Goal: Check status: Check status

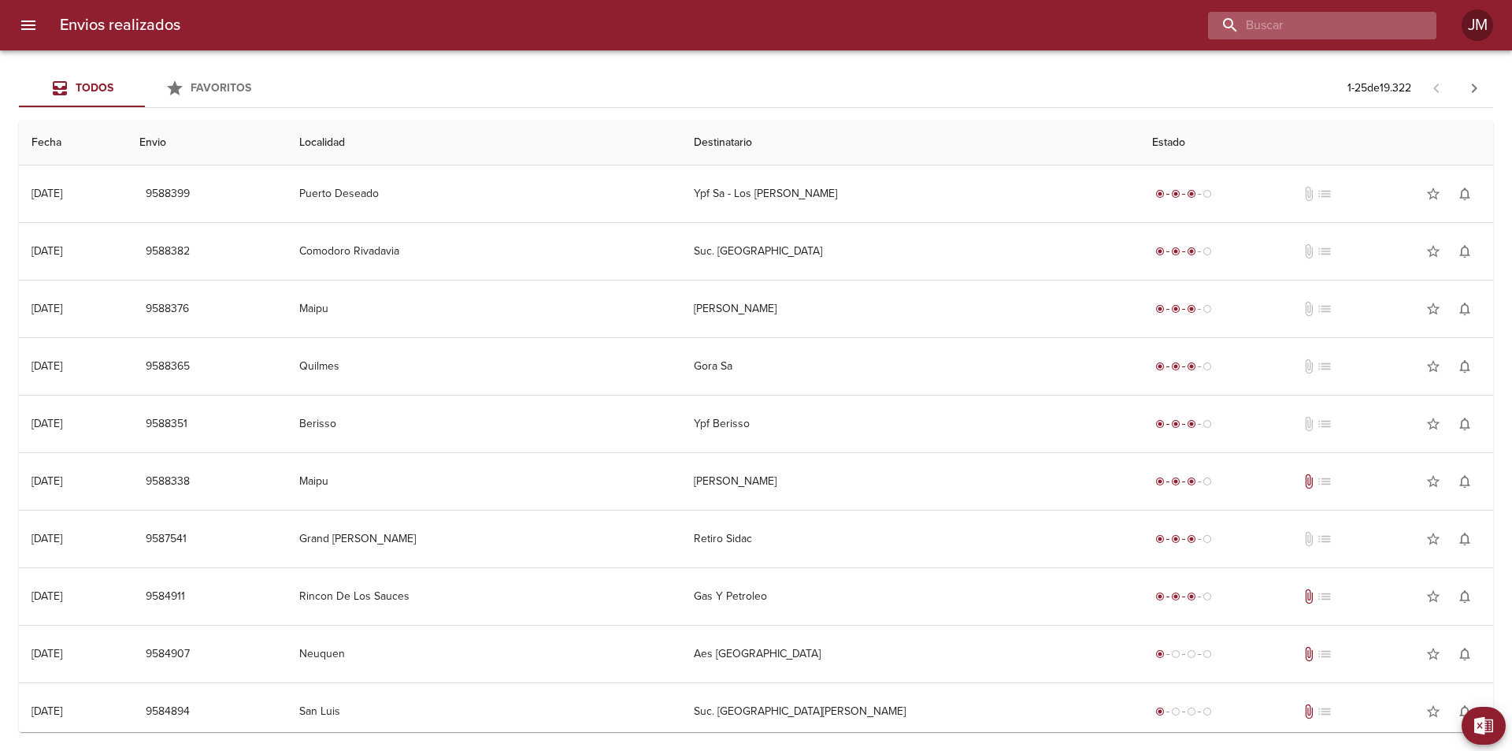
click at [1352, 26] on input "buscar" at bounding box center [1309, 26] width 202 height 28
type input "1468"
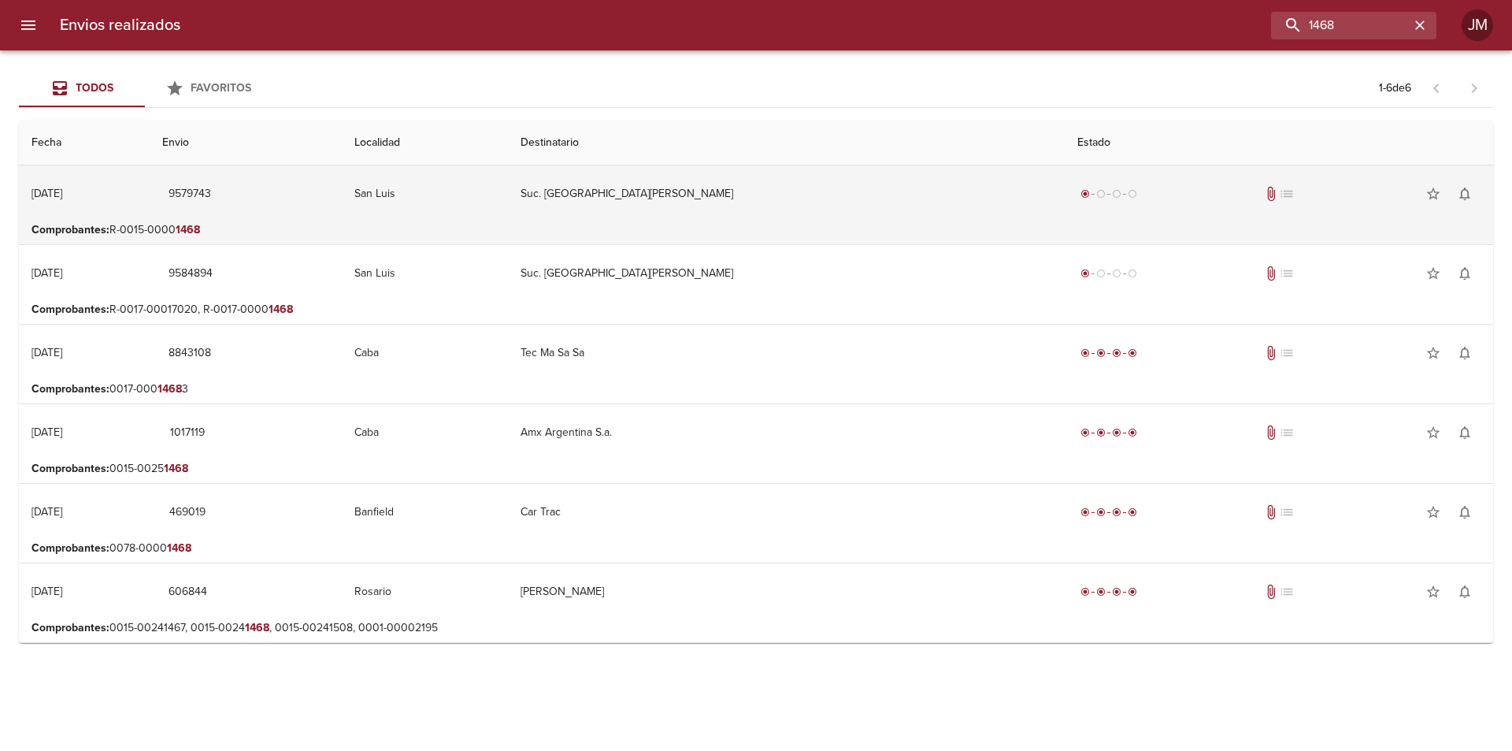
drag, startPoint x: 821, startPoint y: 197, endPoint x: 817, endPoint y: 206, distance: 9.9
click at [817, 206] on td "Suc. [GEOGRAPHIC_DATA][PERSON_NAME]" at bounding box center [786, 193] width 557 height 57
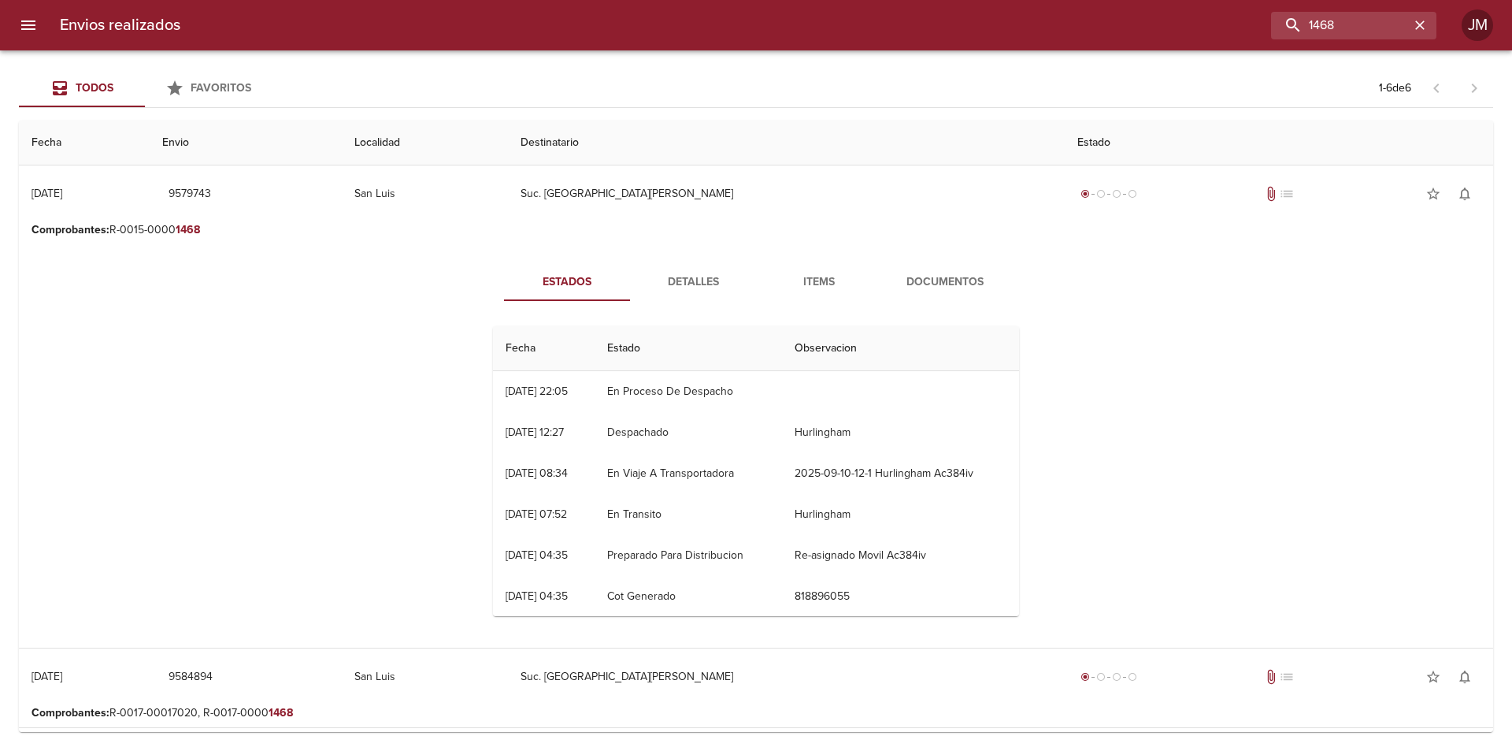
click at [943, 282] on span "Documentos" at bounding box center [945, 283] width 107 height 20
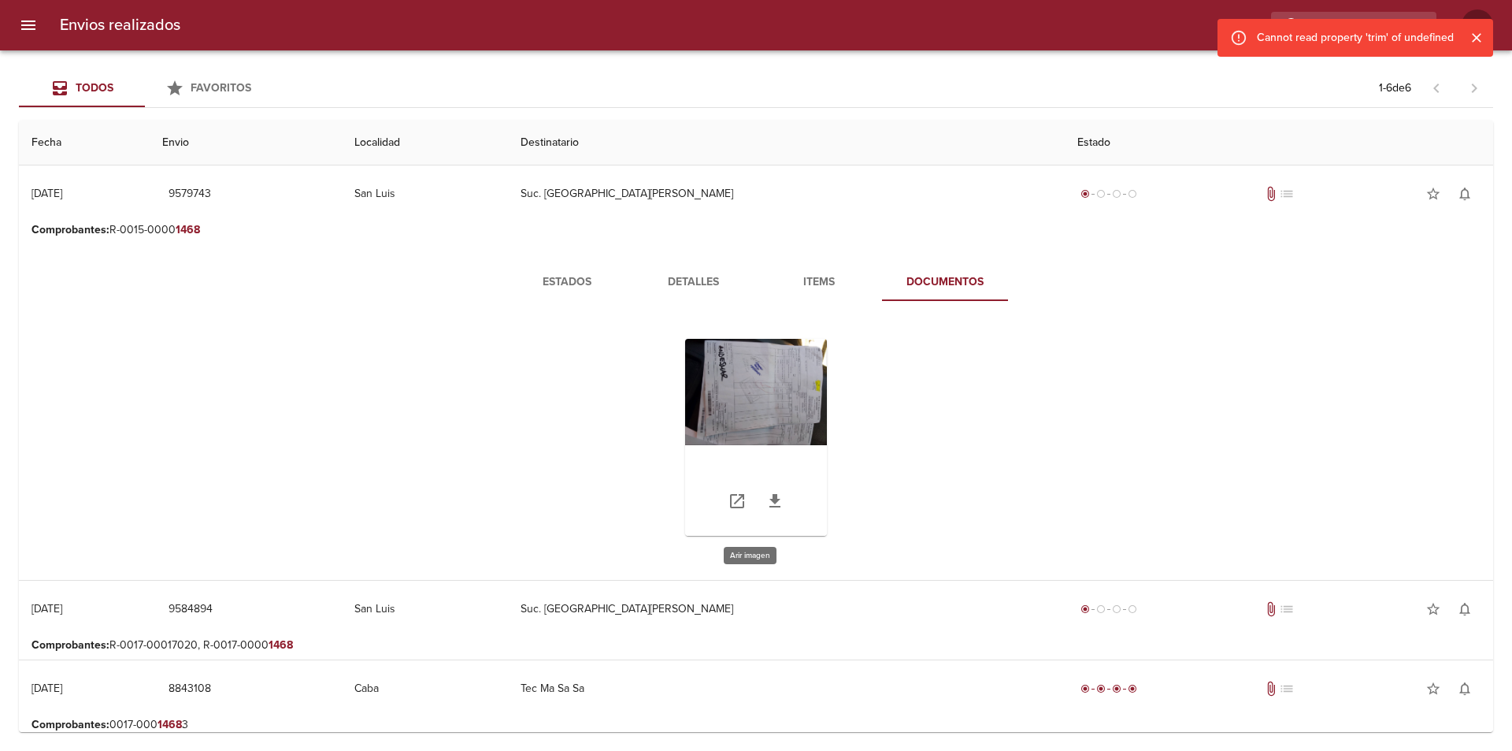
click at [760, 385] on div "Tabla de envíos del cliente" at bounding box center [756, 437] width 142 height 197
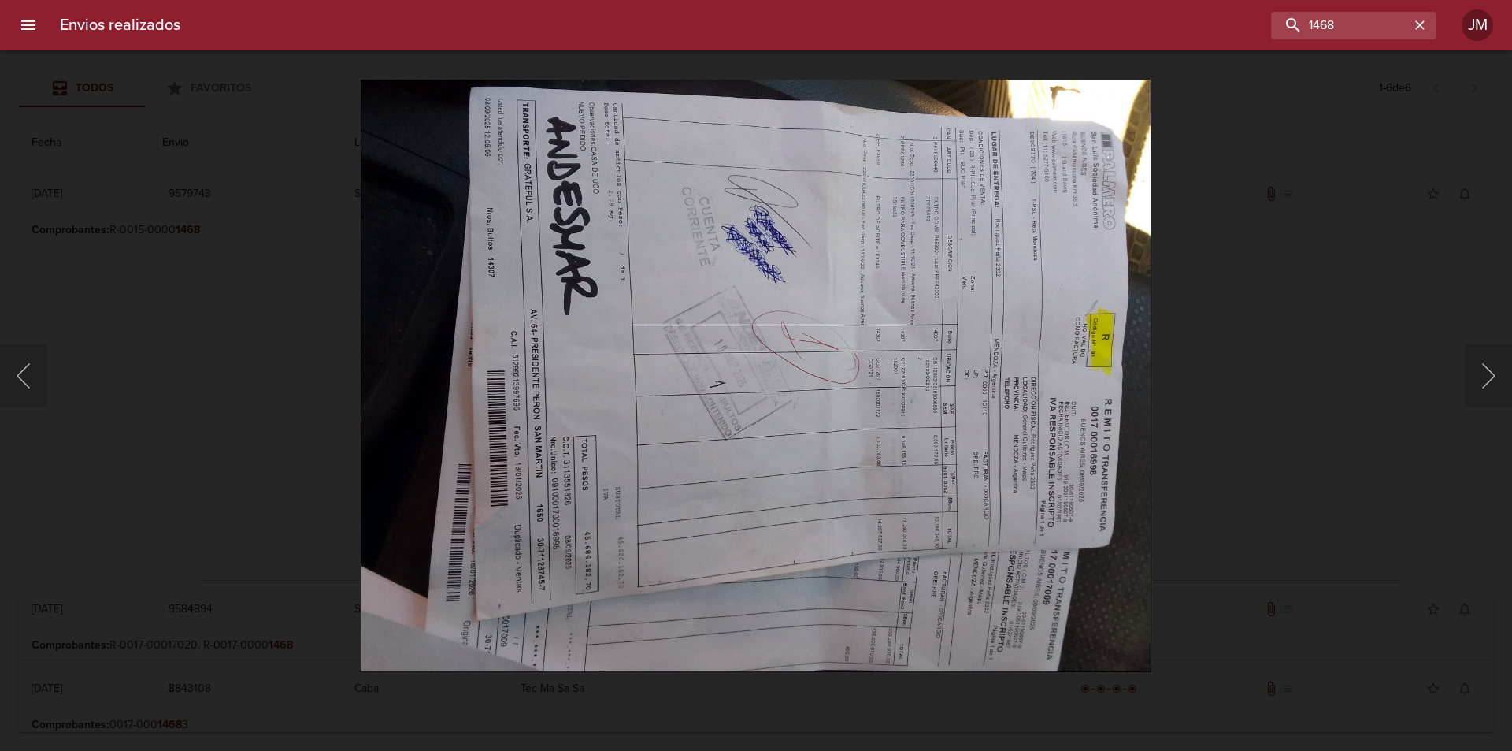
click at [683, 300] on img "Lightbox" at bounding box center [756, 375] width 791 height 593
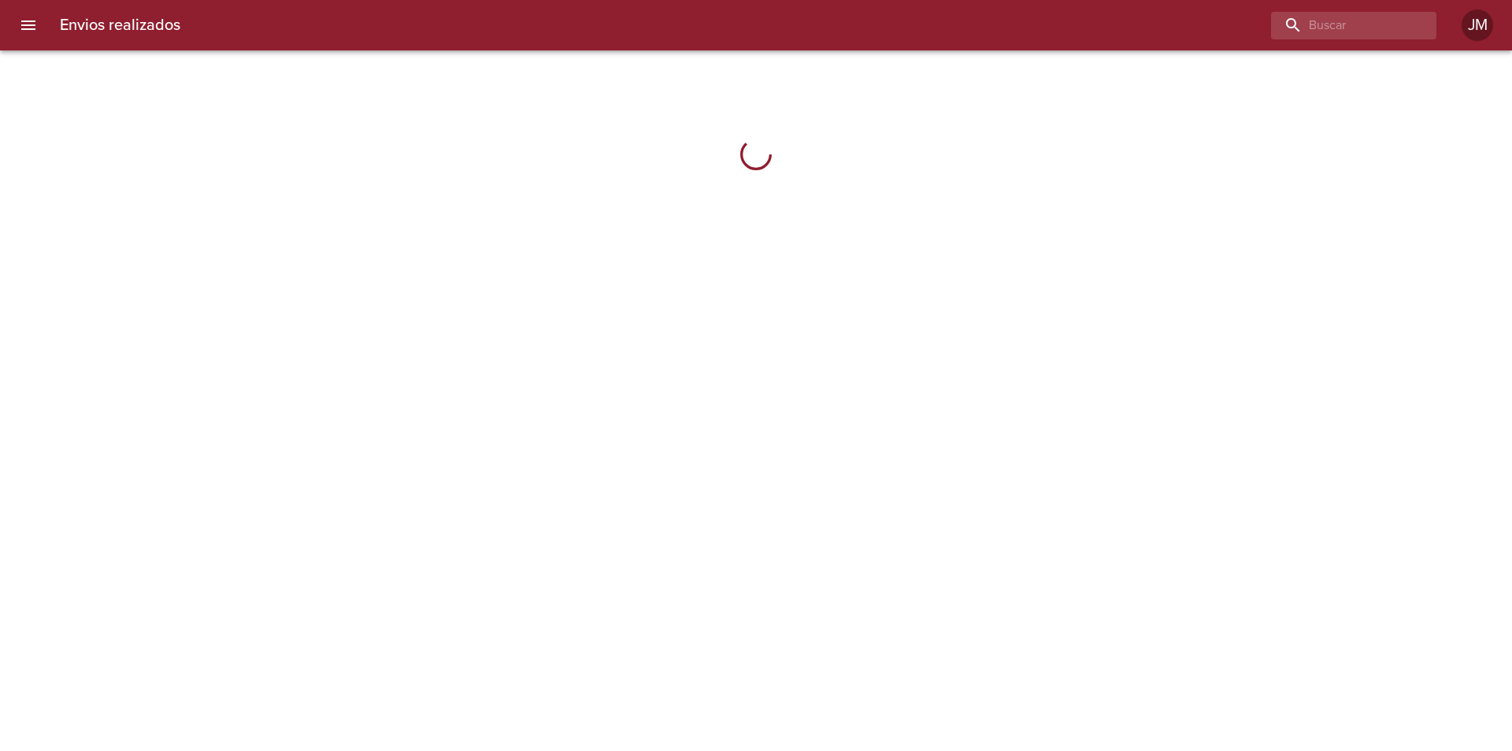
click at [29, 22] on icon "menu" at bounding box center [28, 25] width 19 height 19
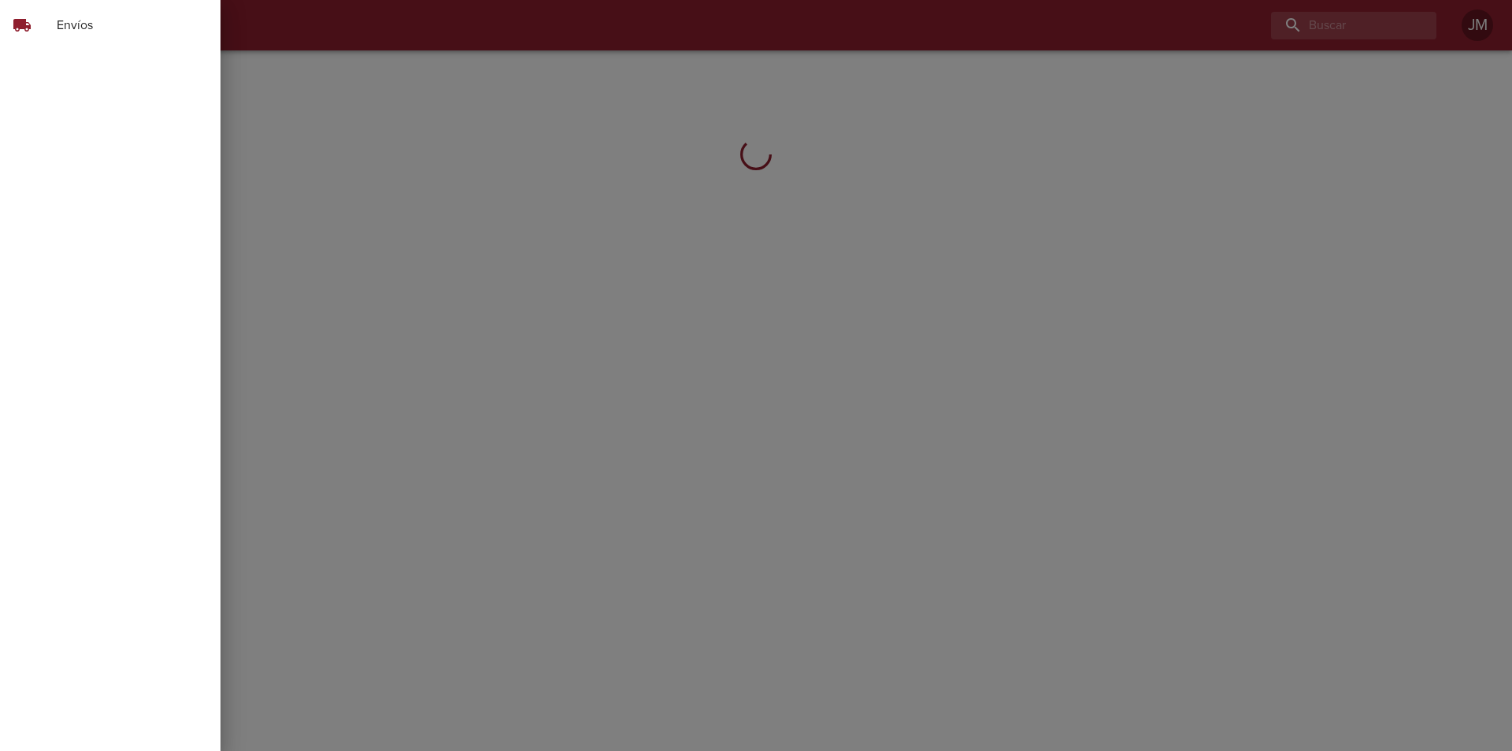
click at [1332, 29] on div at bounding box center [756, 375] width 1512 height 751
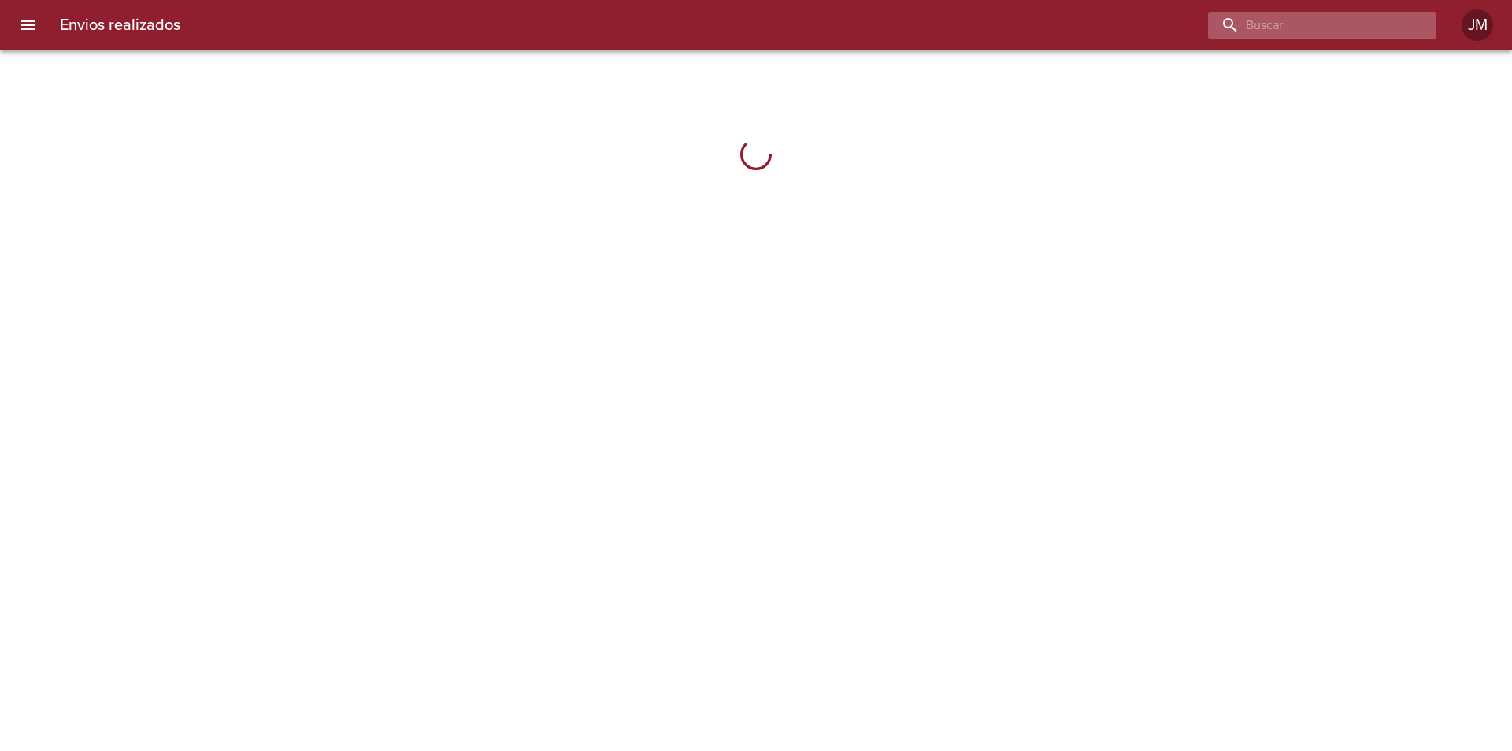
click at [1329, 23] on input "buscar" at bounding box center [1309, 26] width 202 height 28
type input "1468"
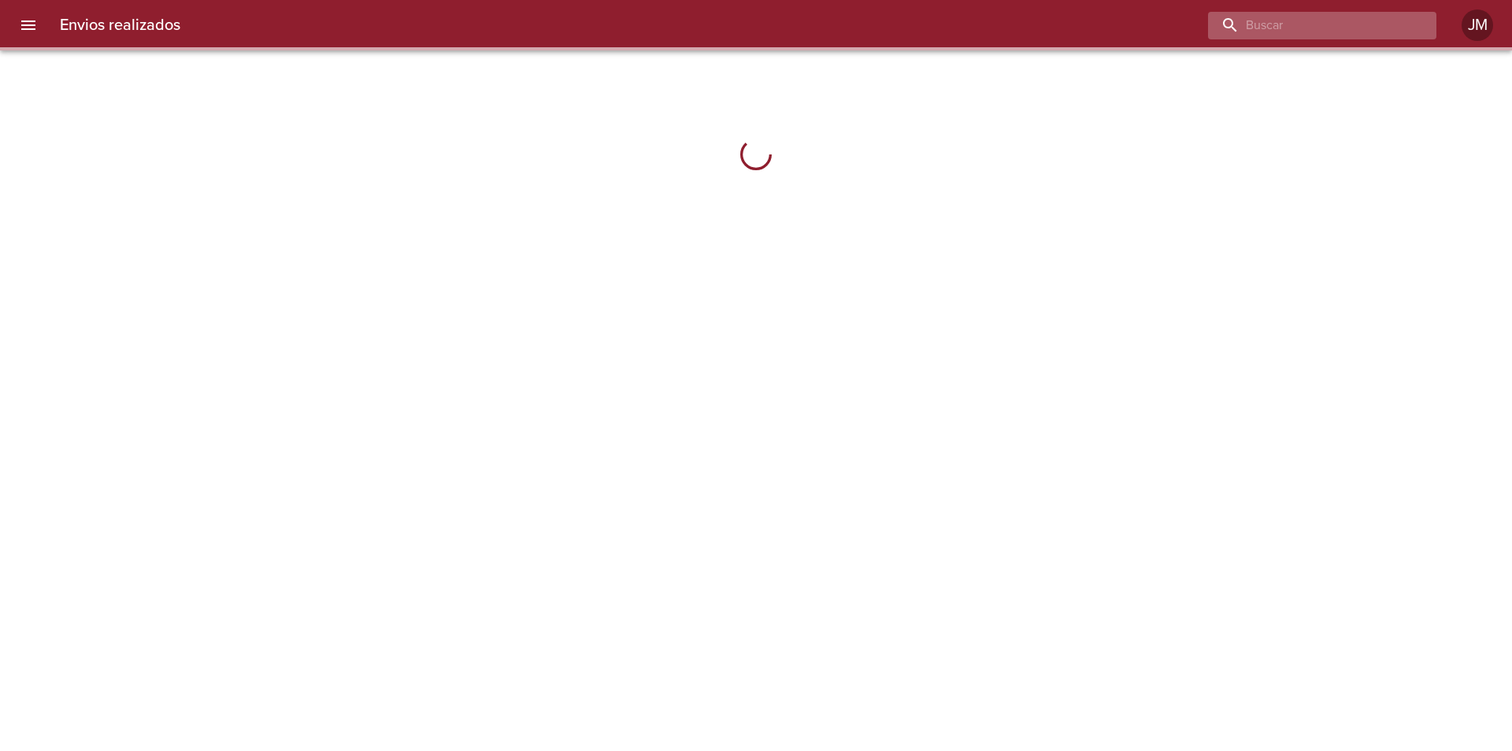
click at [1372, 30] on input "buscar" at bounding box center [1309, 26] width 202 height 28
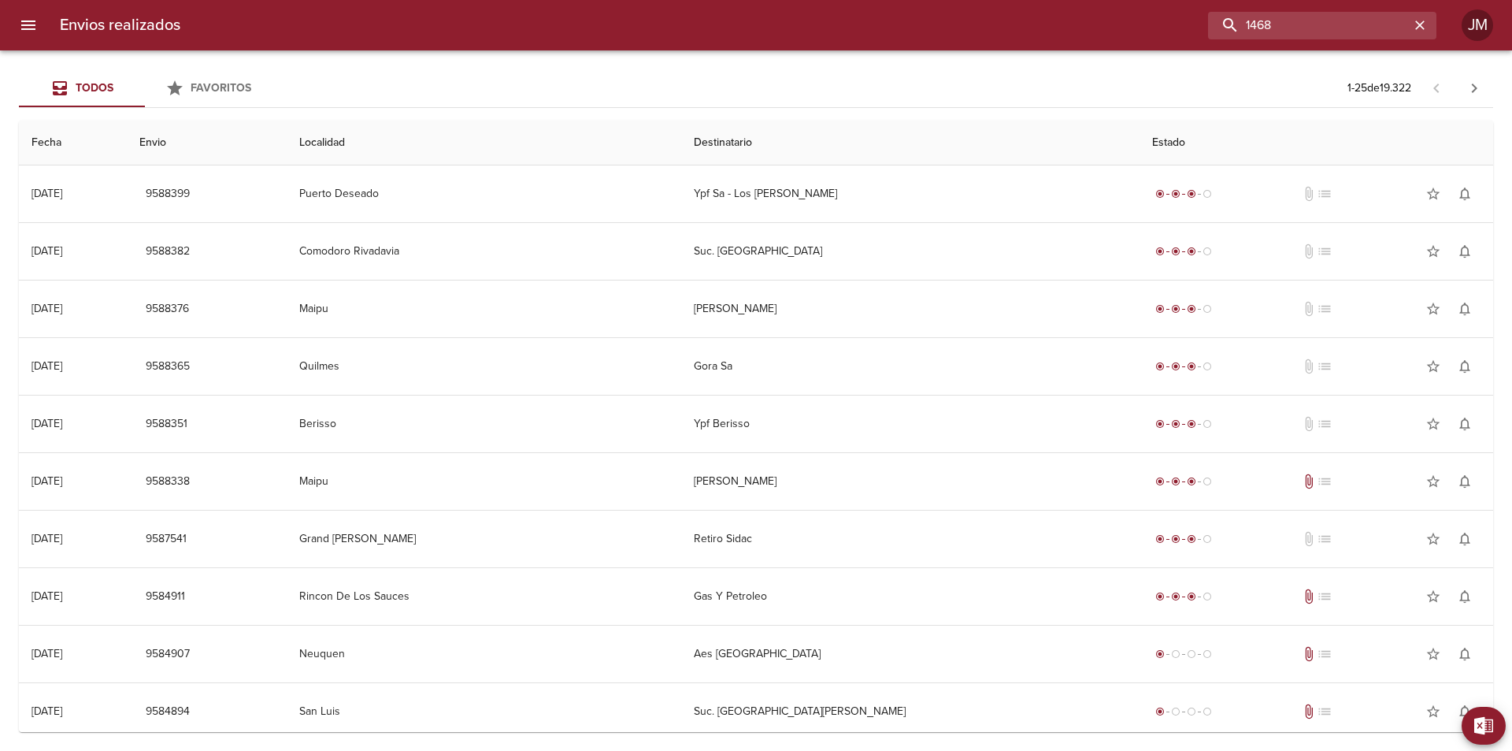
type input "1468"
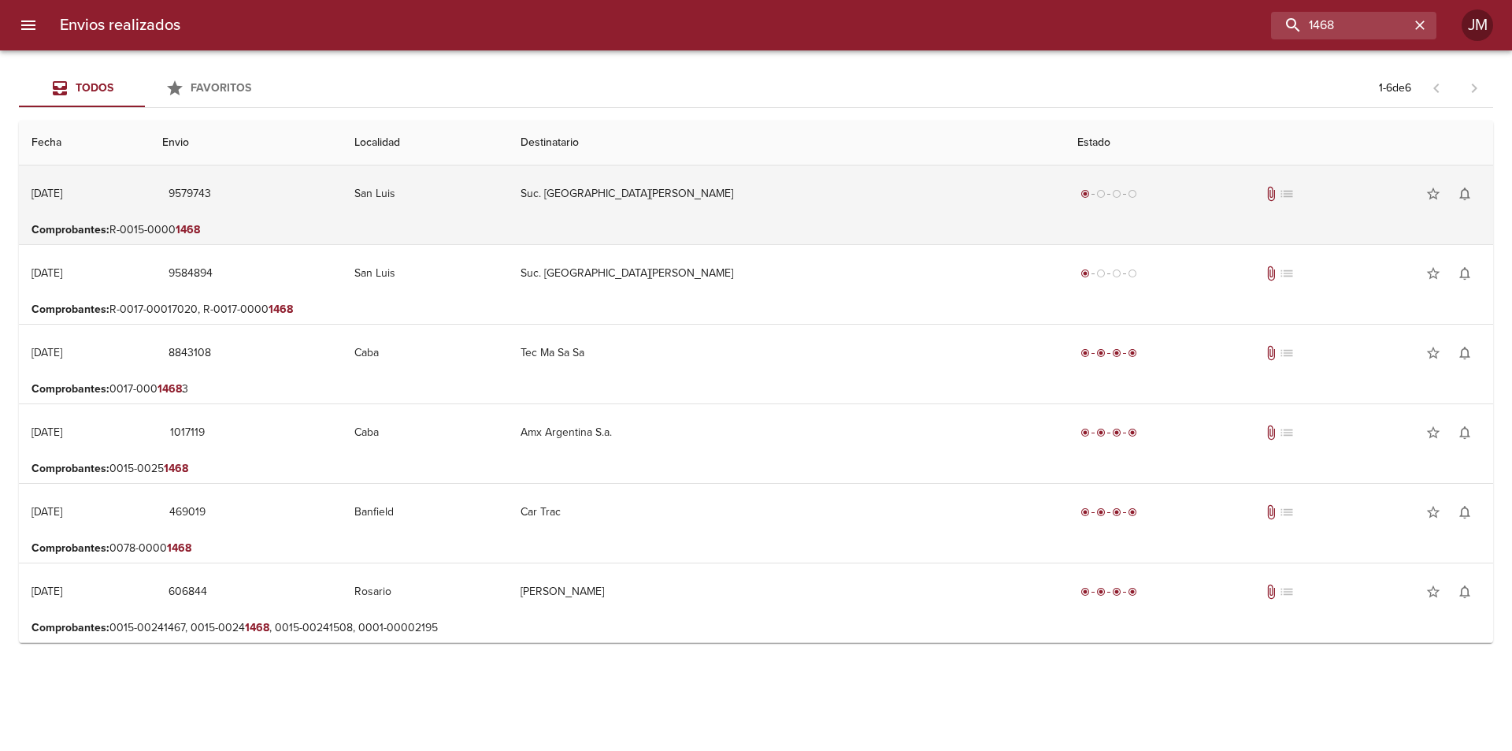
click at [812, 186] on td "Suc. [GEOGRAPHIC_DATA][PERSON_NAME]" at bounding box center [786, 193] width 557 height 57
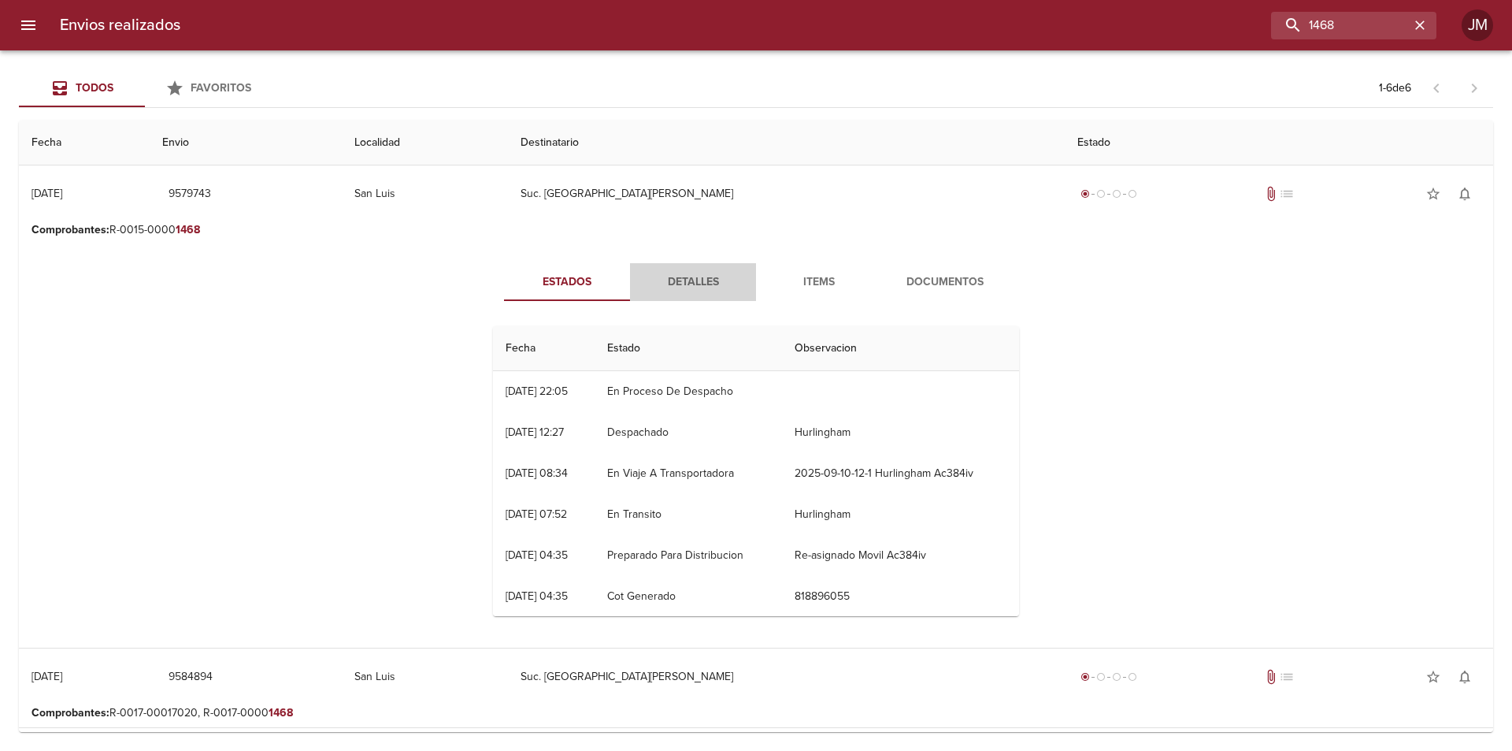
click at [693, 276] on span "Detalles" at bounding box center [693, 283] width 107 height 20
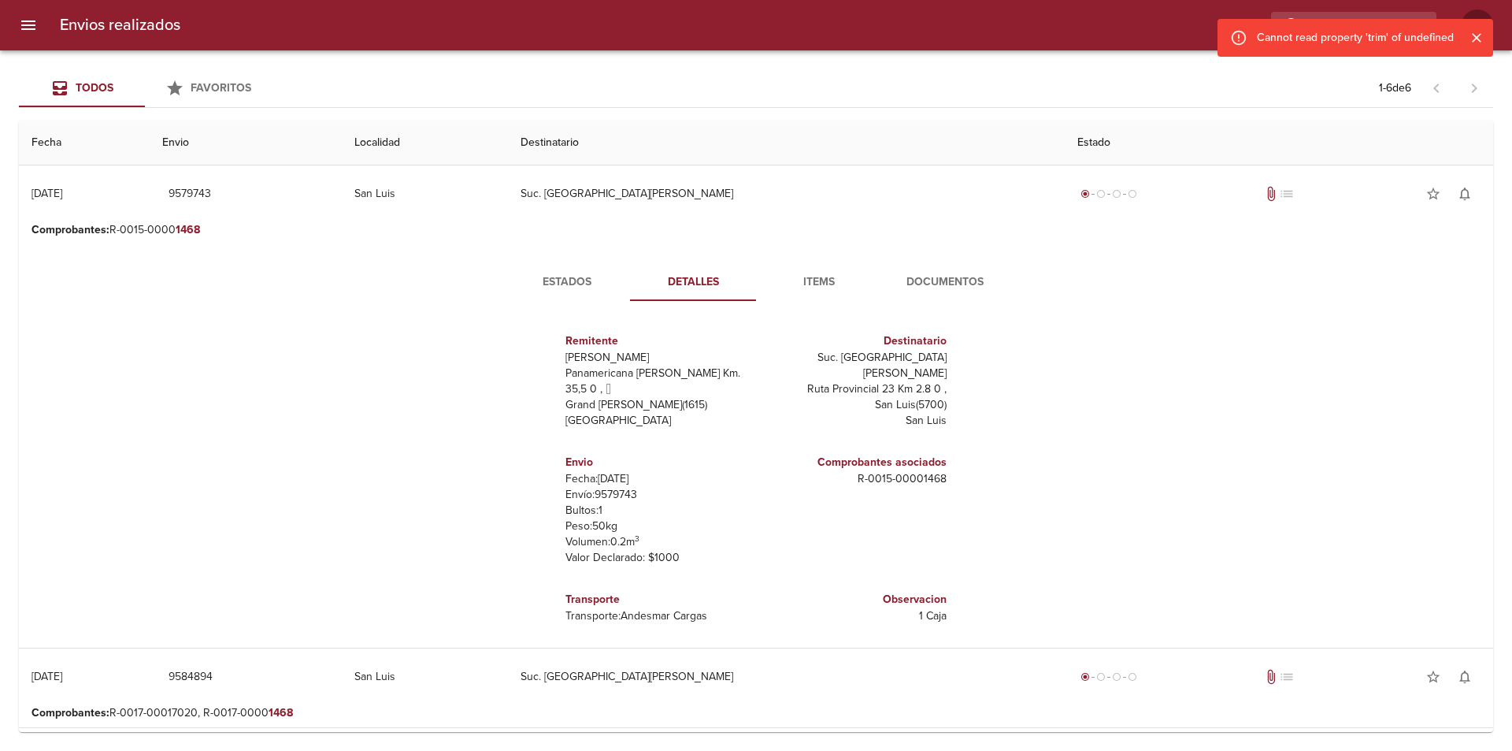
scroll to position [8, 0]
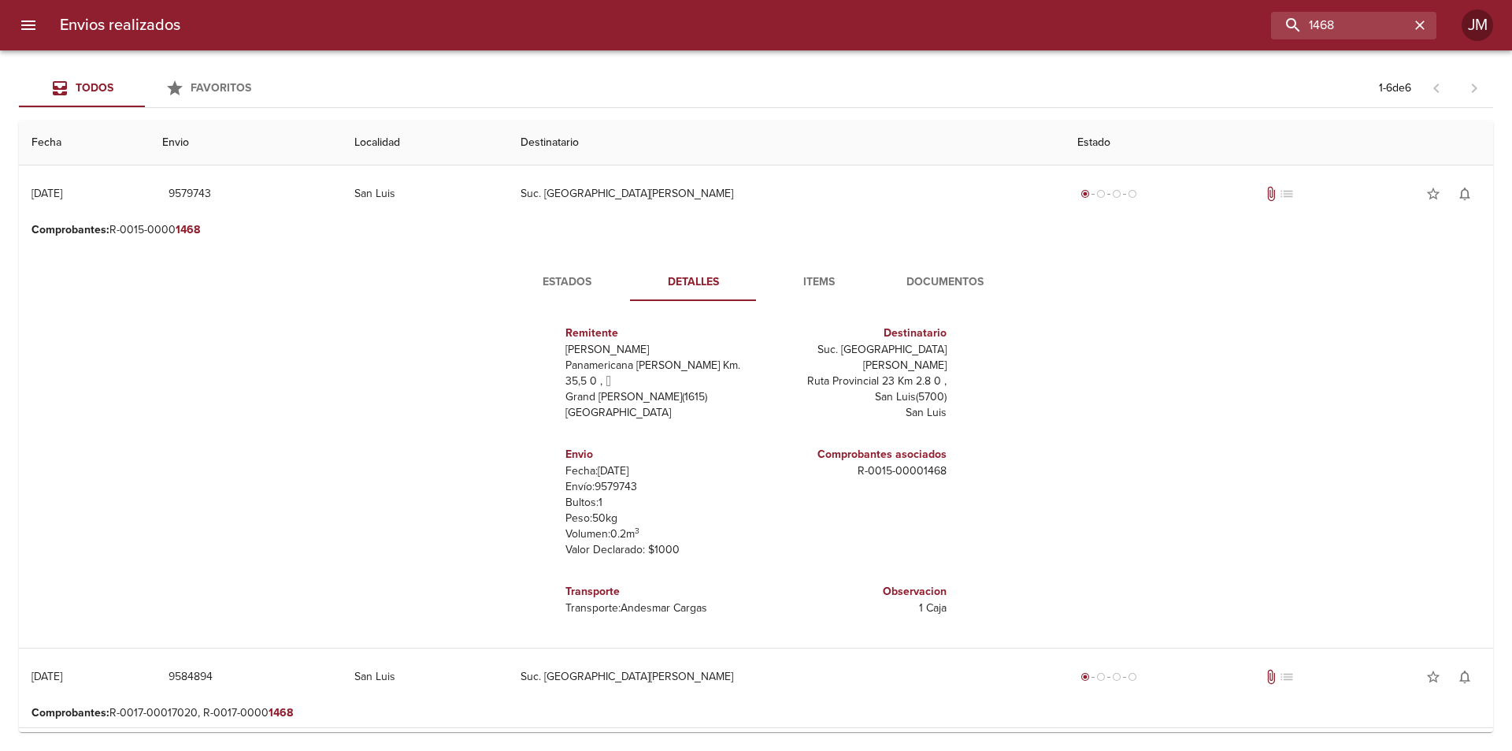
click at [896, 273] on span "Documentos" at bounding box center [945, 283] width 107 height 20
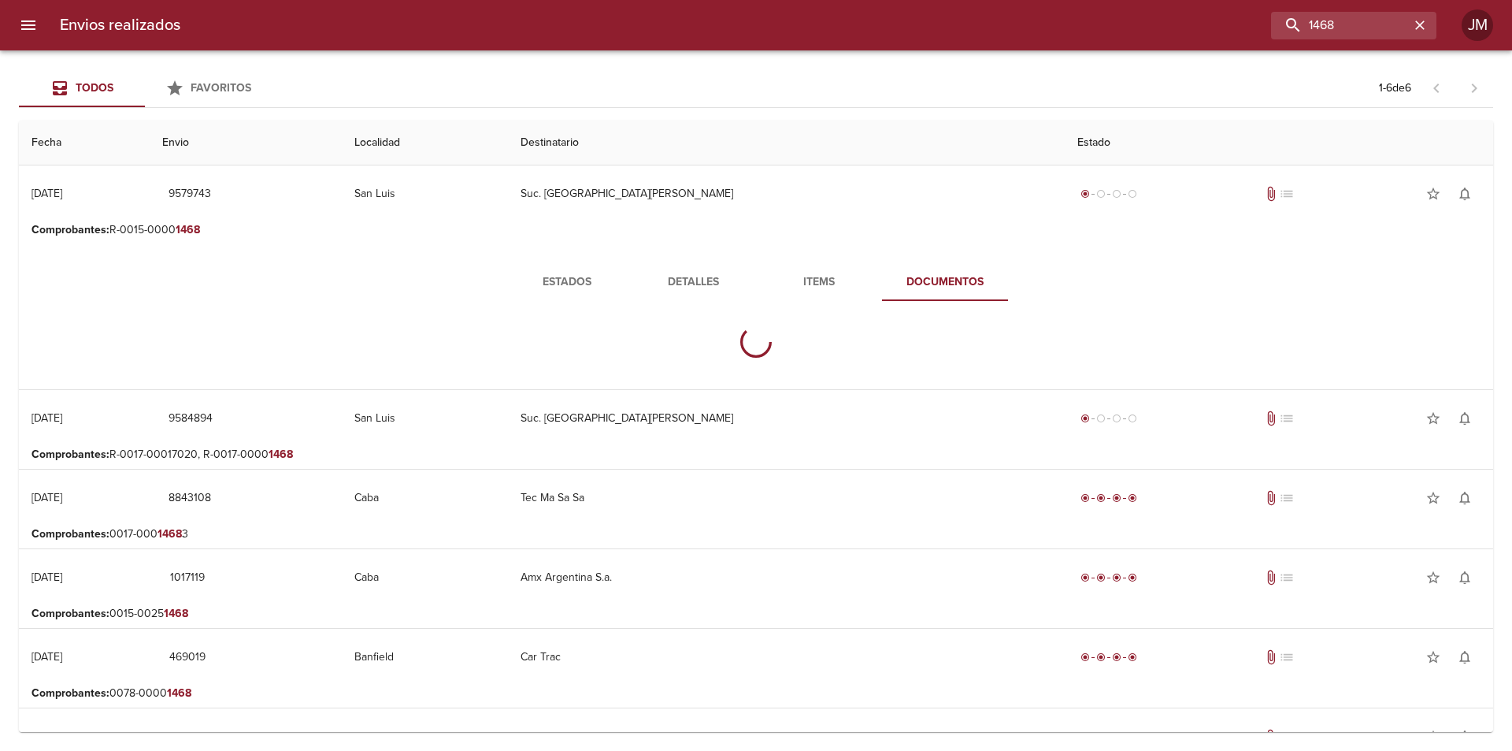
scroll to position [0, 0]
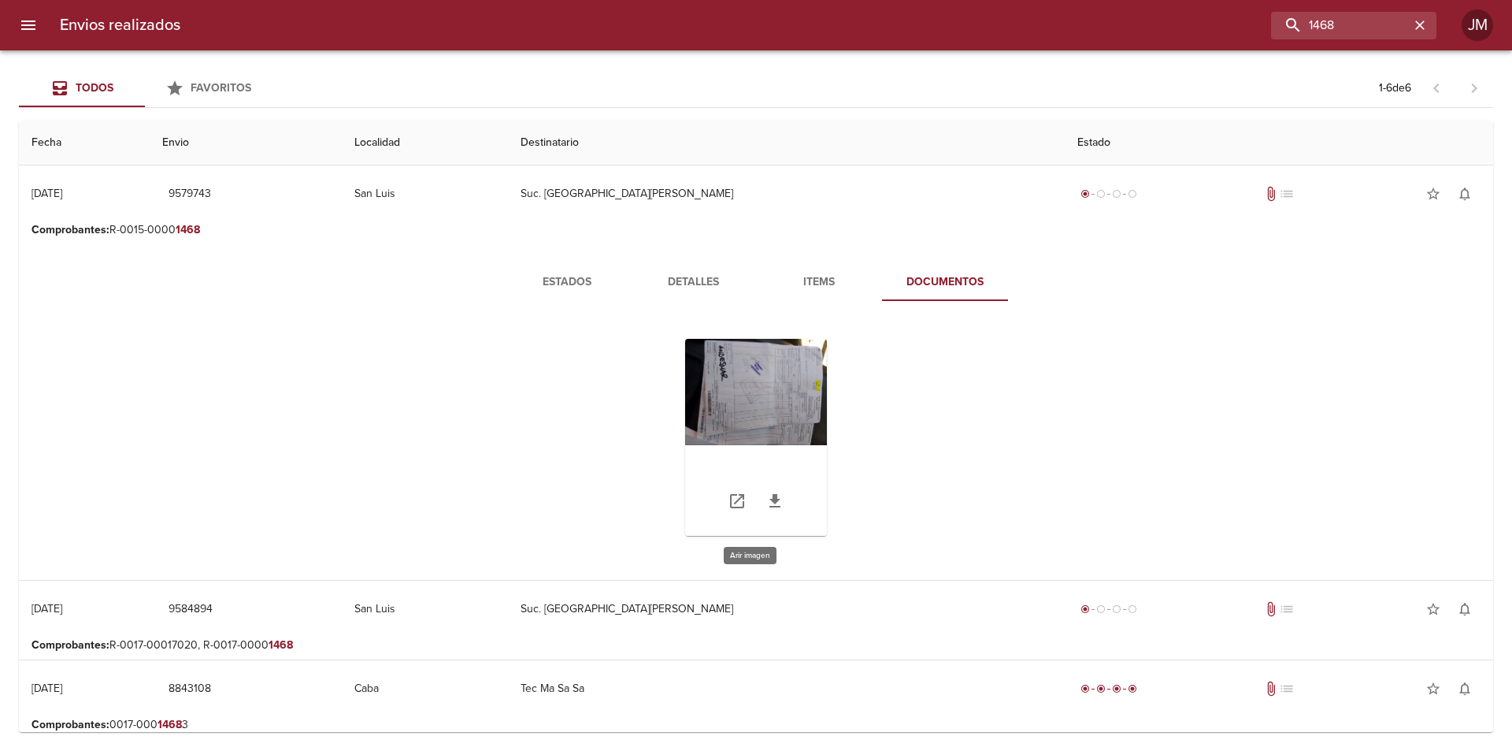
click at [753, 366] on div "Tabla de envíos del cliente" at bounding box center [756, 437] width 142 height 197
